Goal: Transaction & Acquisition: Download file/media

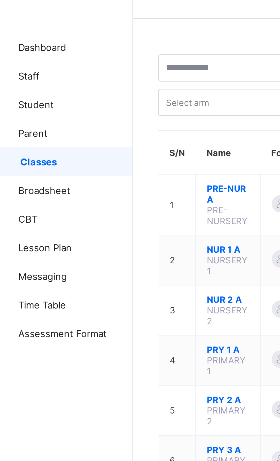
click at [29, 92] on span "Broadsheet" at bounding box center [46, 91] width 46 height 5
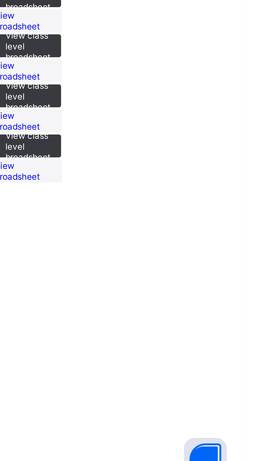
click at [204, 251] on span "View class level broadsheet" at bounding box center [195, 244] width 18 height 13
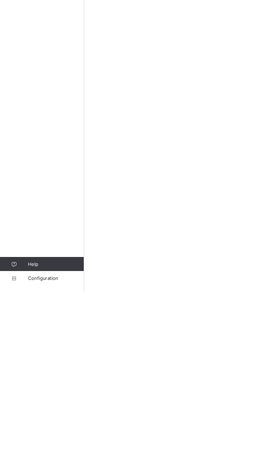
click at [25, 455] on link "Configuration" at bounding box center [34, 449] width 68 height 11
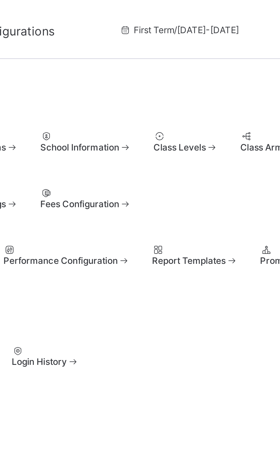
click at [112, 58] on span at bounding box center [110, 57] width 5 height 4
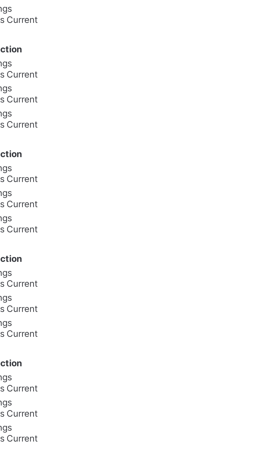
click at [170, 143] on span "Set As Current" at bounding box center [158, 140] width 23 height 4
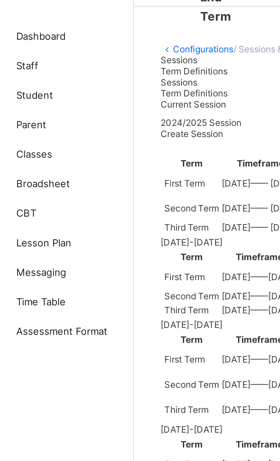
click at [27, 81] on span "Classes" at bounding box center [46, 80] width 46 height 5
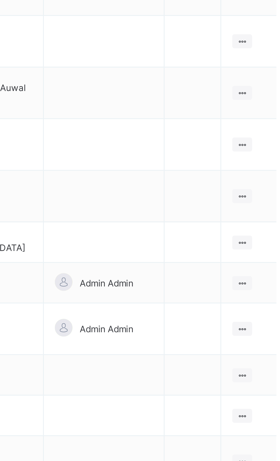
click at [257, 271] on icon at bounding box center [256, 273] width 5 height 4
click at [0, 0] on div "View Class" at bounding box center [0, 0] width 0 height 0
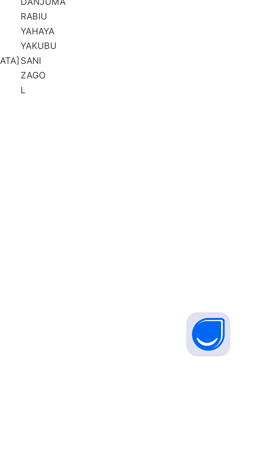
click at [0, 0] on ul "View Profile Remove from Class Transfer Student" at bounding box center [0, 0] width 0 height 0
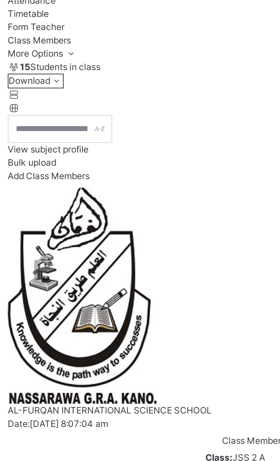
click at [91, 62] on span "Results" at bounding box center [85, 60] width 12 height 4
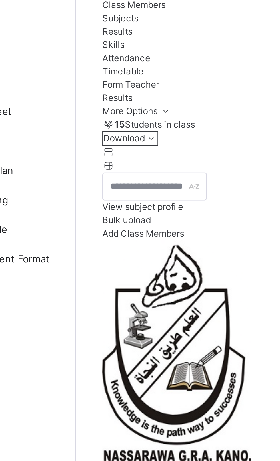
click at [38, 92] on span "Broadsheet" at bounding box center [46, 92] width 46 height 6
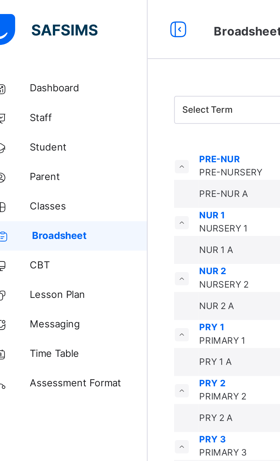
click at [50, 92] on span "Broadsheet" at bounding box center [46, 92] width 45 height 6
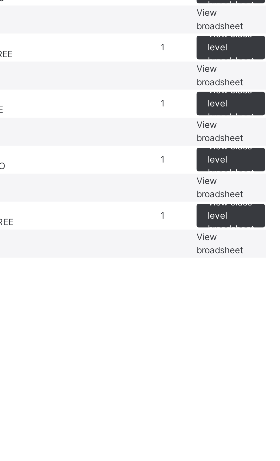
click at [159, 265] on td "JSS 2 JSS TWO" at bounding box center [126, 260] width 76 height 11
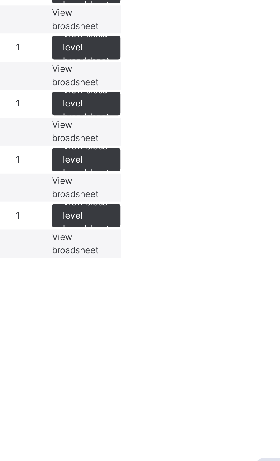
click at [201, 268] on span "View class level broadsheet" at bounding box center [192, 259] width 18 height 15
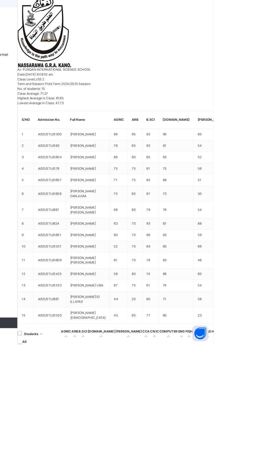
click at [158, 71] on div "Download Broadsheet PDF Excel sheet" at bounding box center [175, 68] width 212 height 5
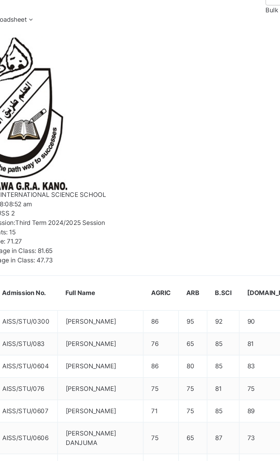
click at [177, 71] on div "Third Term END OF TERM Bulk Download Reportsheet Download Broadsheet PDF Excel …" at bounding box center [175, 60] width 212 height 21
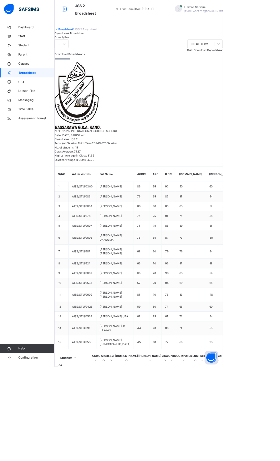
click at [170, 71] on div "Download Broadsheet PDF Excel sheet" at bounding box center [175, 68] width 212 height 5
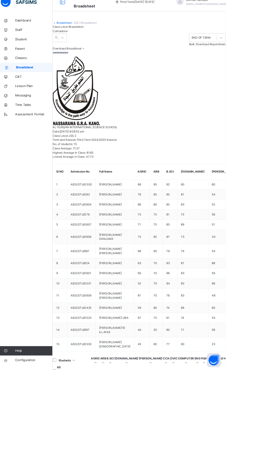
scroll to position [0, 105]
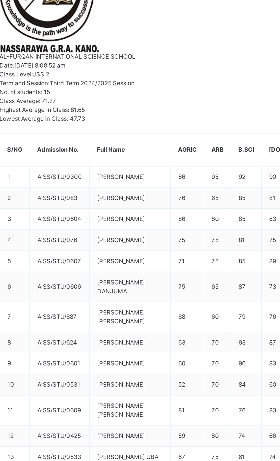
click at [147, 352] on div "Broadsheet / JSS 2 Broadsheet Class Level Broadsheet Cumulative Third Term END …" at bounding box center [175, 360] width 212 height 721
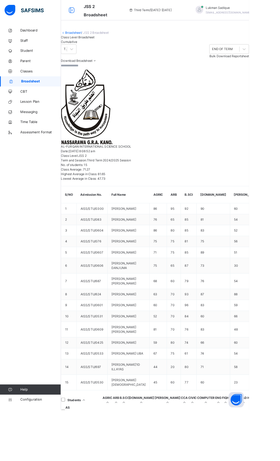
click at [175, 71] on div "Third Term END OF TERM Bulk Download Reportsheet Download Broadsheet PDF Excel …" at bounding box center [175, 60] width 212 height 21
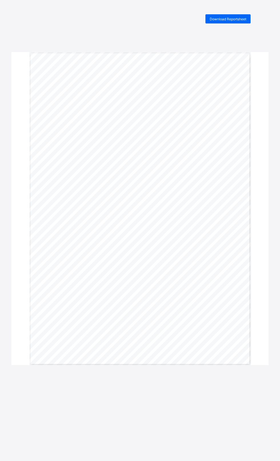
click at [224, 19] on span "Download Reportsheet" at bounding box center [228, 19] width 37 height 4
